Goal: Information Seeking & Learning: Find specific fact

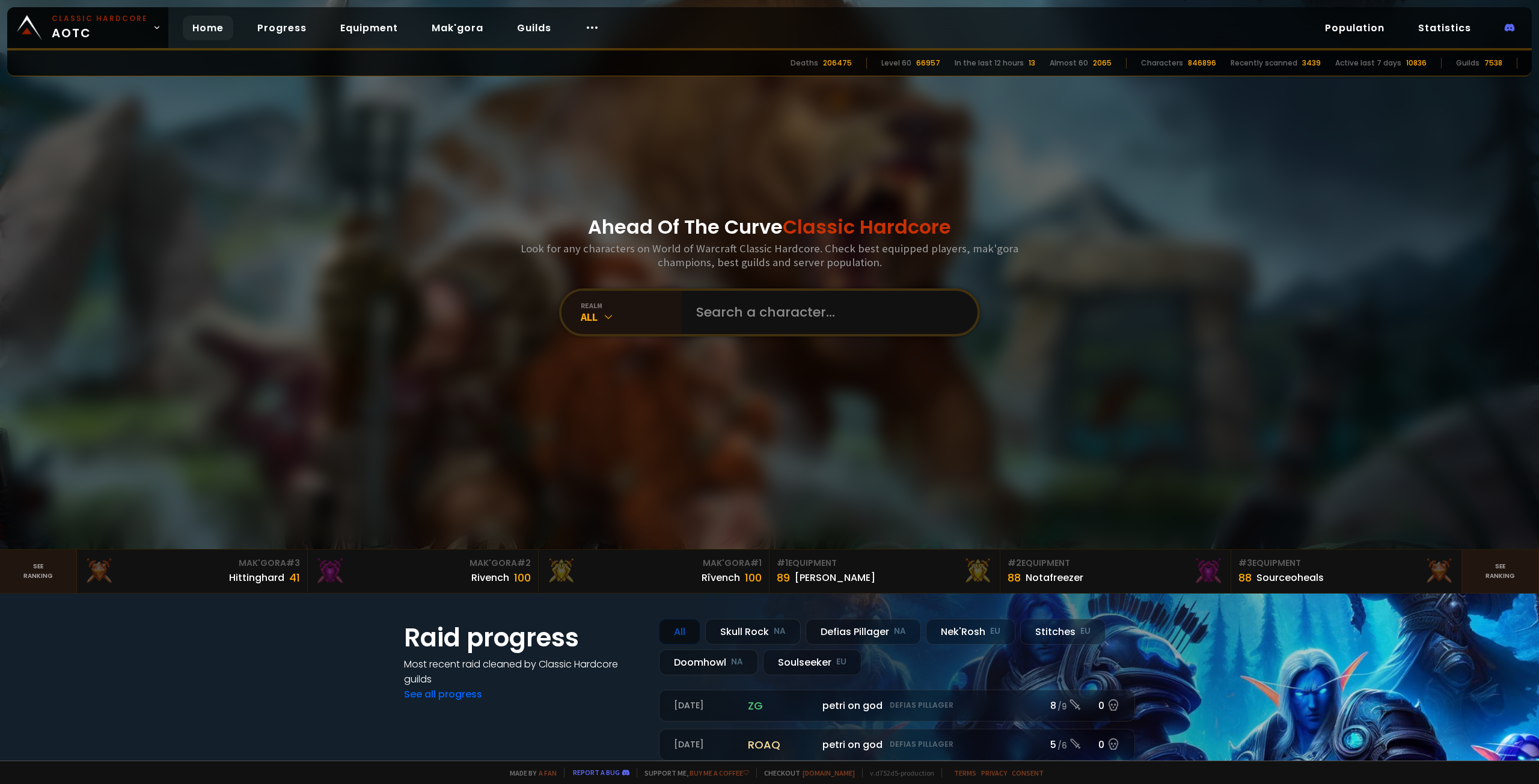
type input "[PERSON_NAME]"
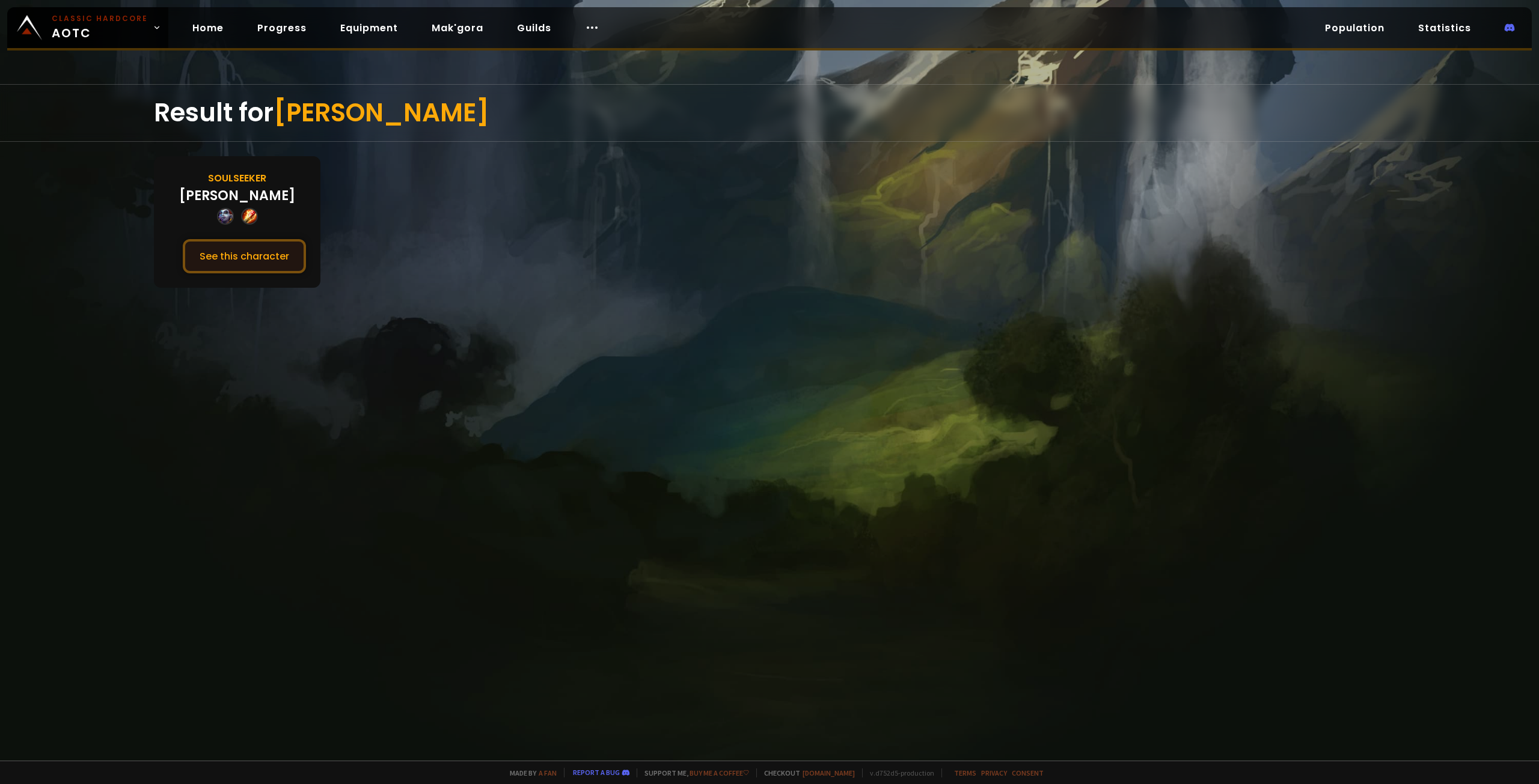
click at [272, 249] on button "See this character" at bounding box center [245, 256] width 123 height 35
click at [261, 247] on button "See this character" at bounding box center [245, 256] width 123 height 35
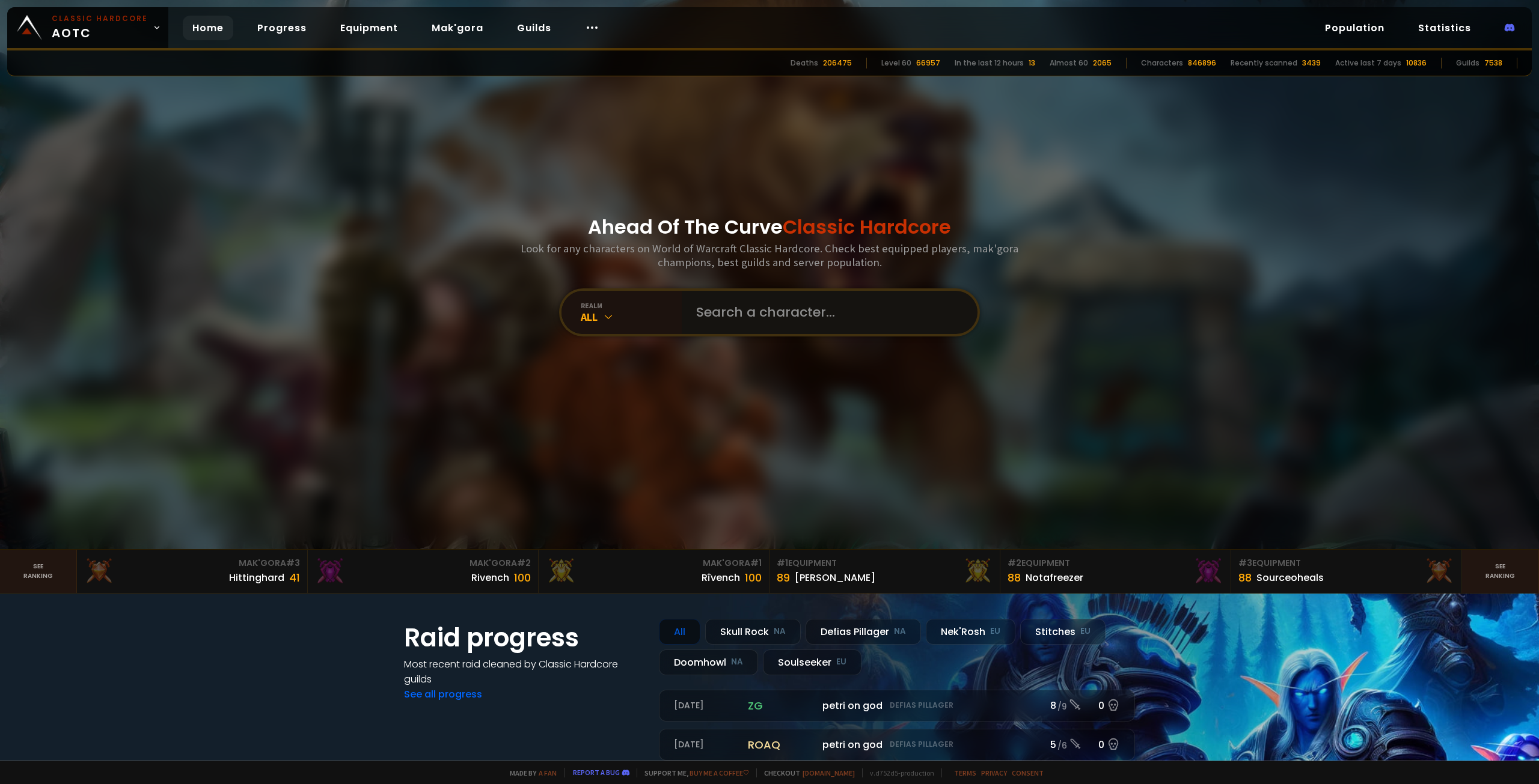
click at [786, 312] on input "text" at bounding box center [825, 312] width 274 height 43
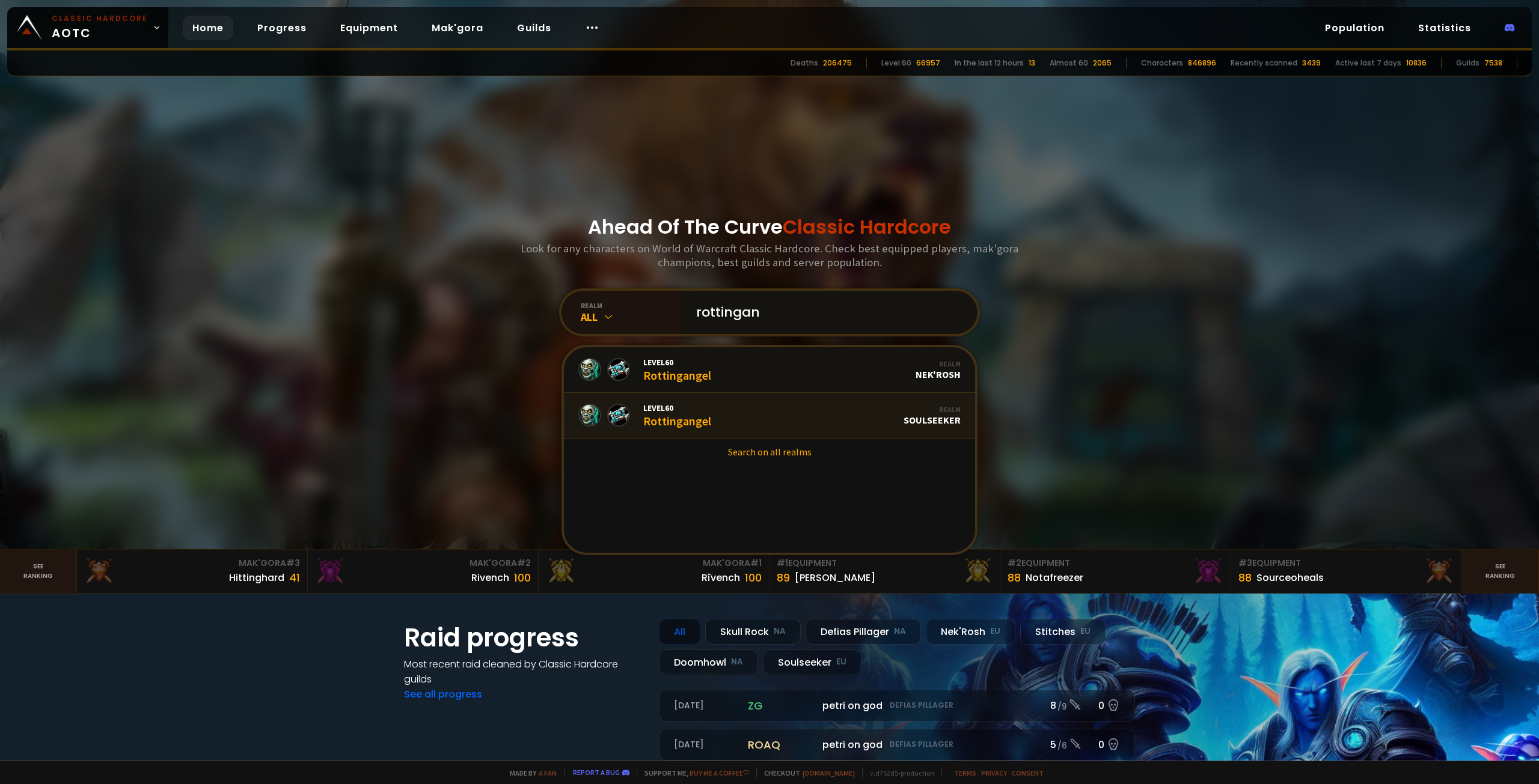
type input "rottingan"
click at [791, 424] on link "Level 60 Rottingangel Realm Soulseeker" at bounding box center [769, 416] width 411 height 46
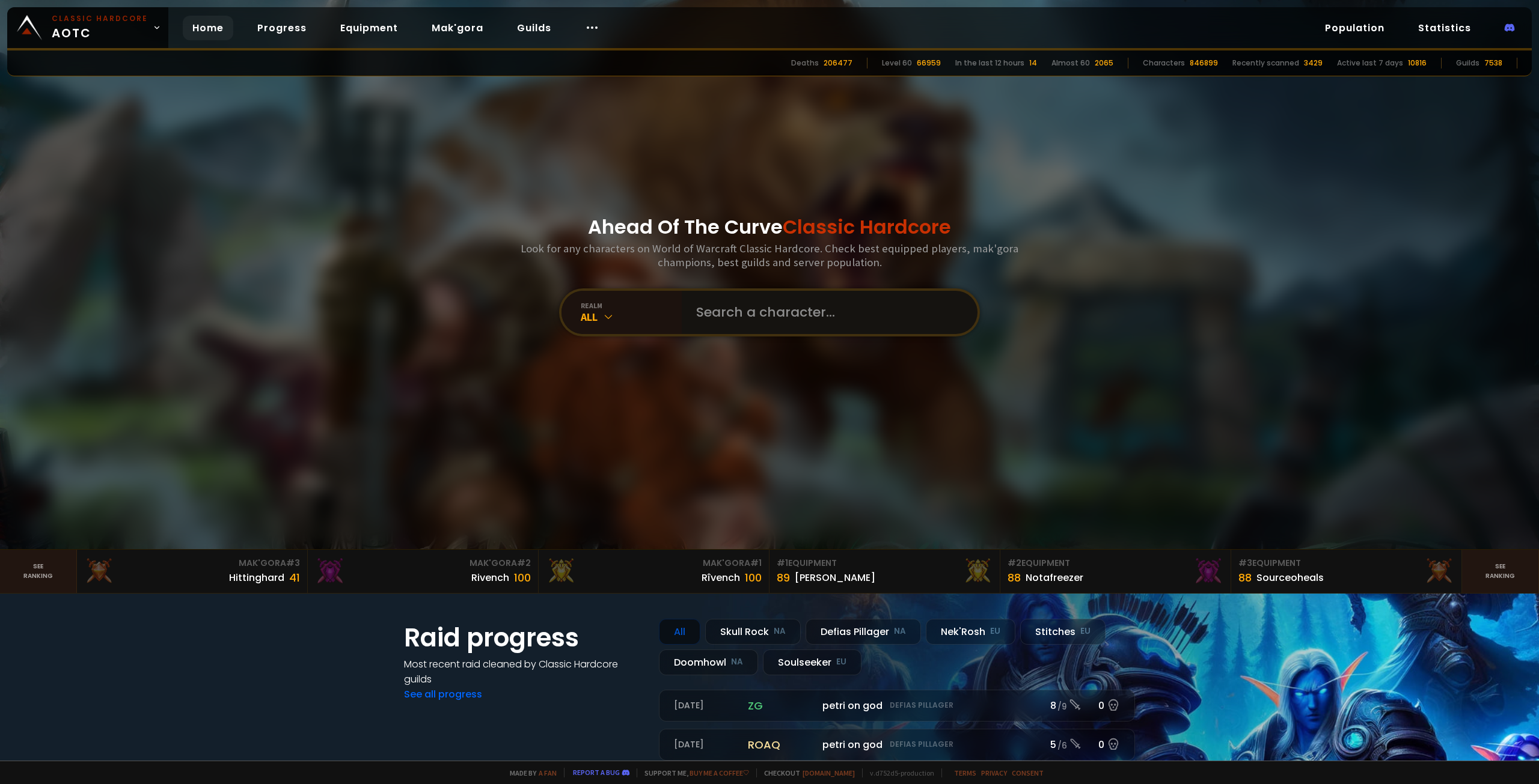
click at [718, 308] on input "text" at bounding box center [825, 312] width 274 height 43
paste input "Grollen"
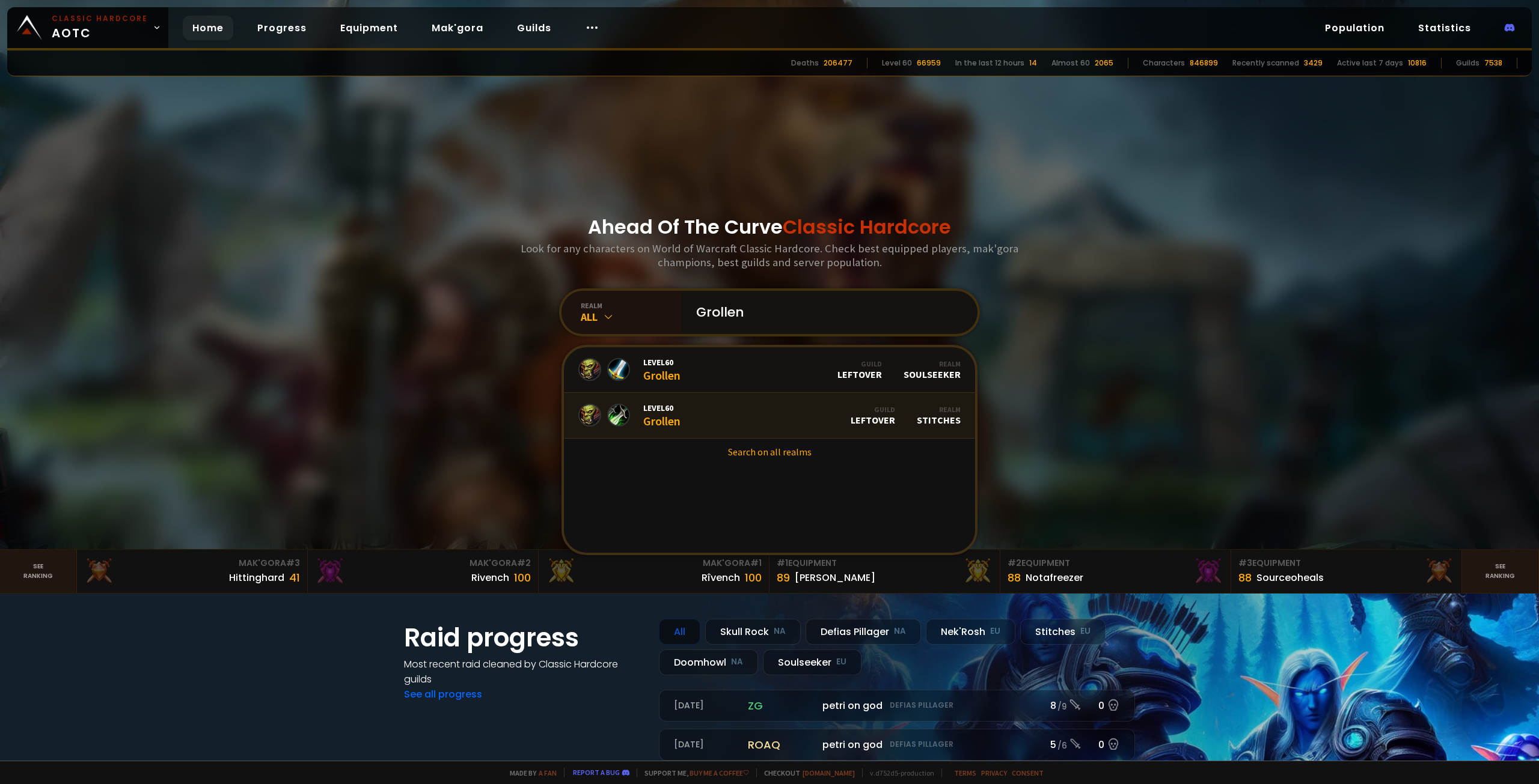
type input "Grollen"
click at [788, 421] on link "Level 60 Grollen Guild LEFTOVER Realm Stitches" at bounding box center [769, 416] width 411 height 46
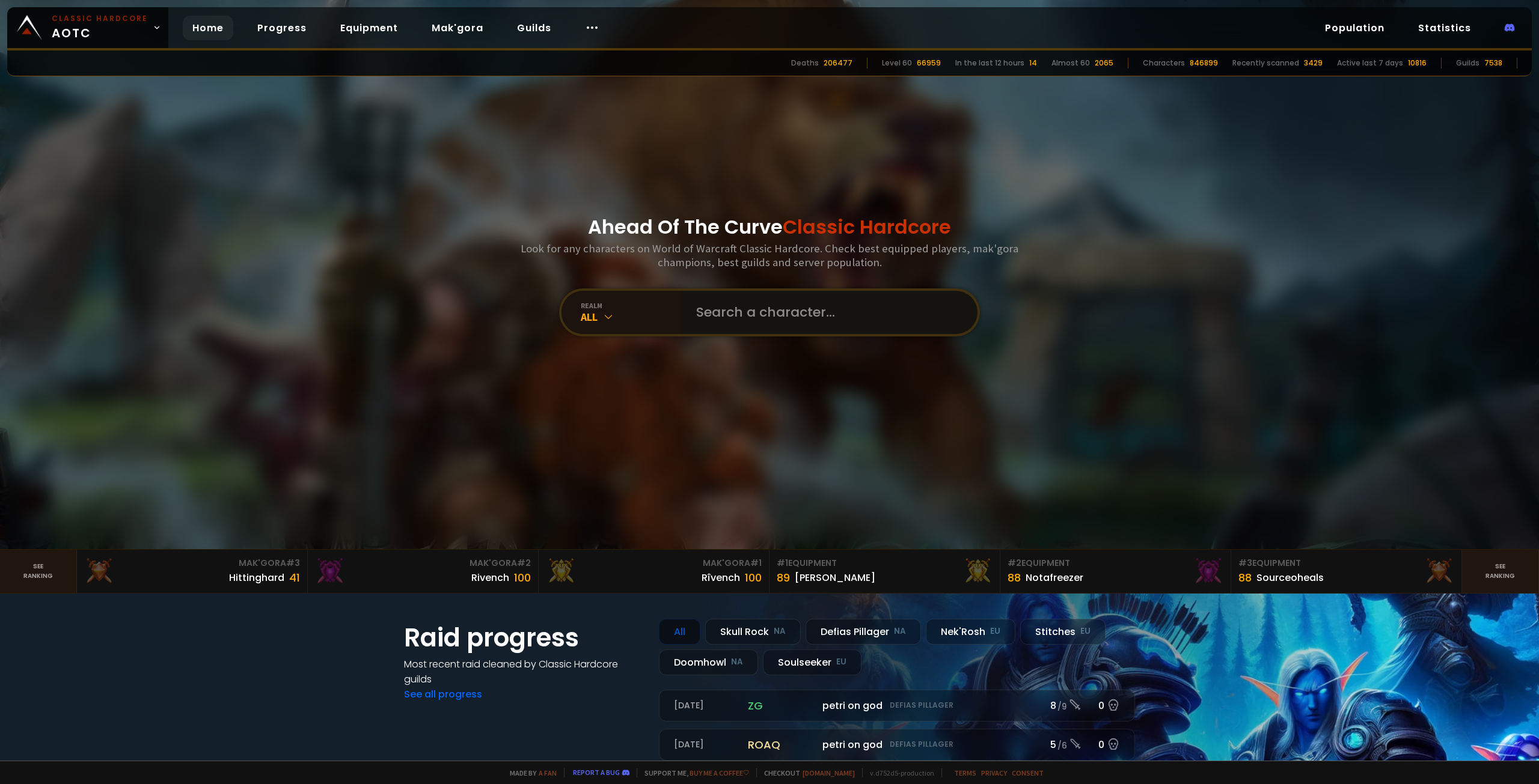
click at [764, 315] on input "text" at bounding box center [825, 312] width 274 height 43
paste input "Grollen"
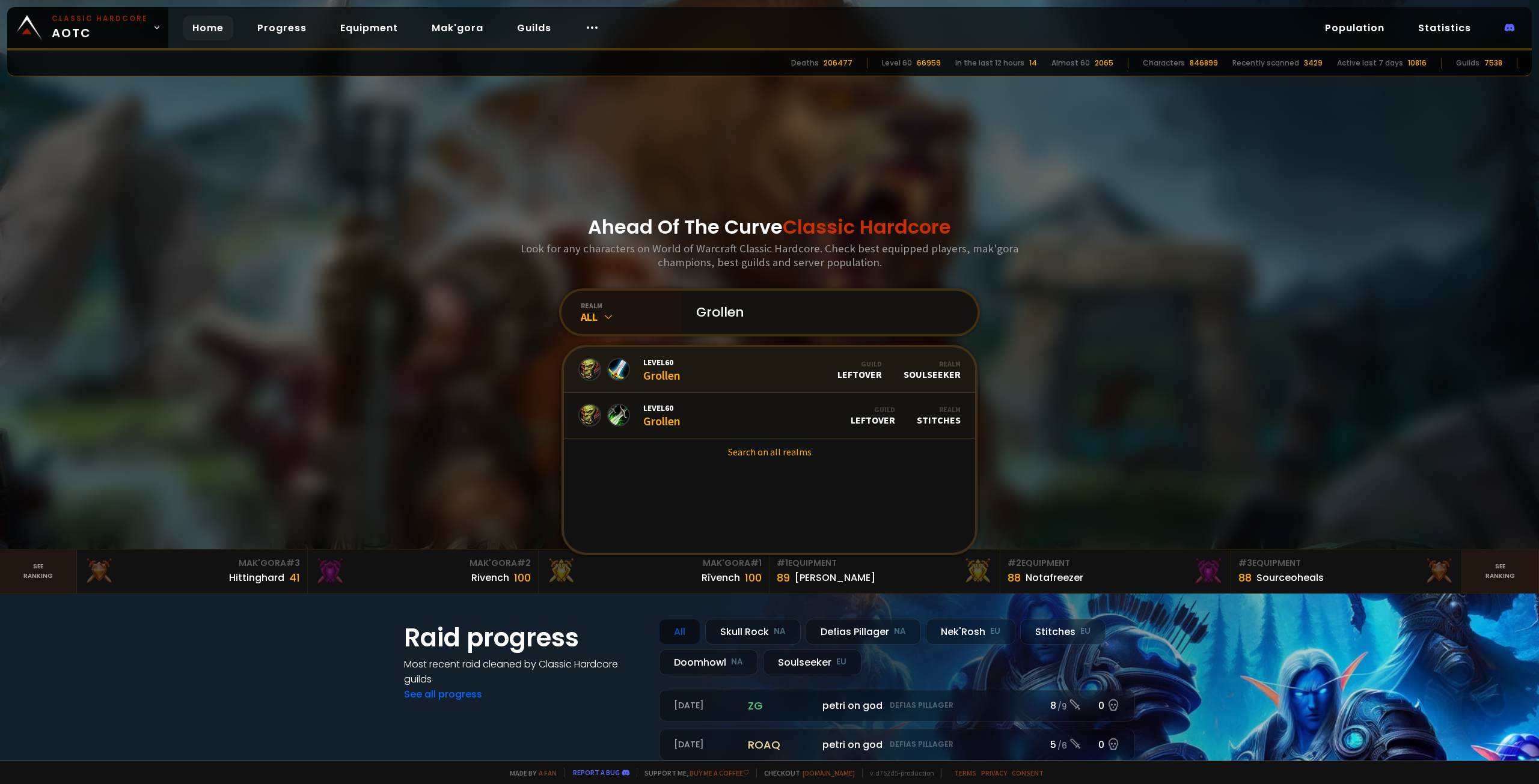
type input "Grollen"
click at [768, 364] on link "Level 60 Grollen Guild LEFTOVER Realm Soulseeker" at bounding box center [769, 370] width 411 height 46
